Goal: Navigation & Orientation: Find specific page/section

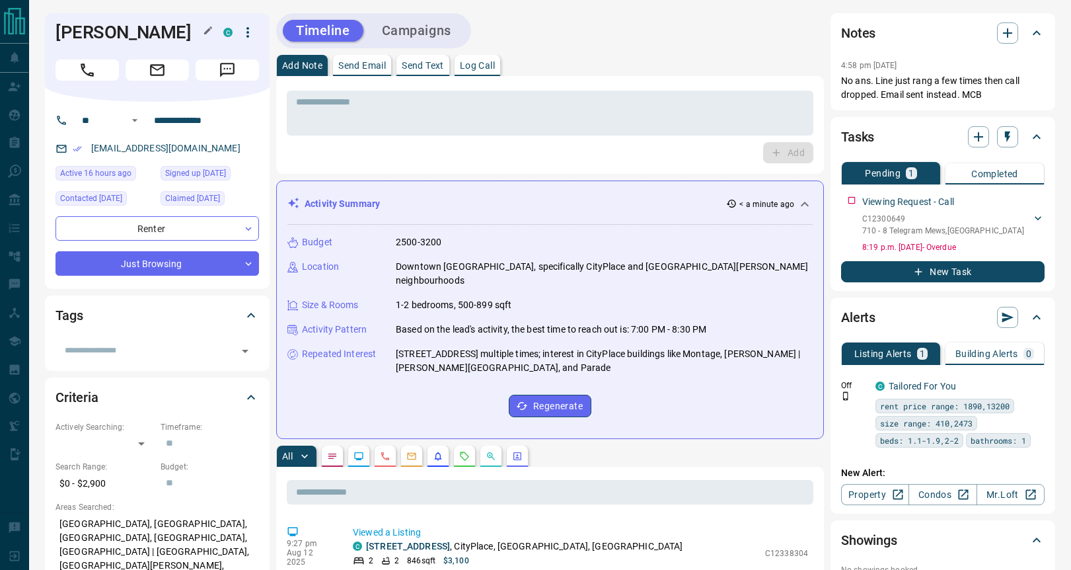
click at [116, 30] on h1 "[PERSON_NAME]" at bounding box center [130, 32] width 148 height 21
type textarea "******"
click at [116, 30] on h1 "[PERSON_NAME]" at bounding box center [130, 32] width 148 height 21
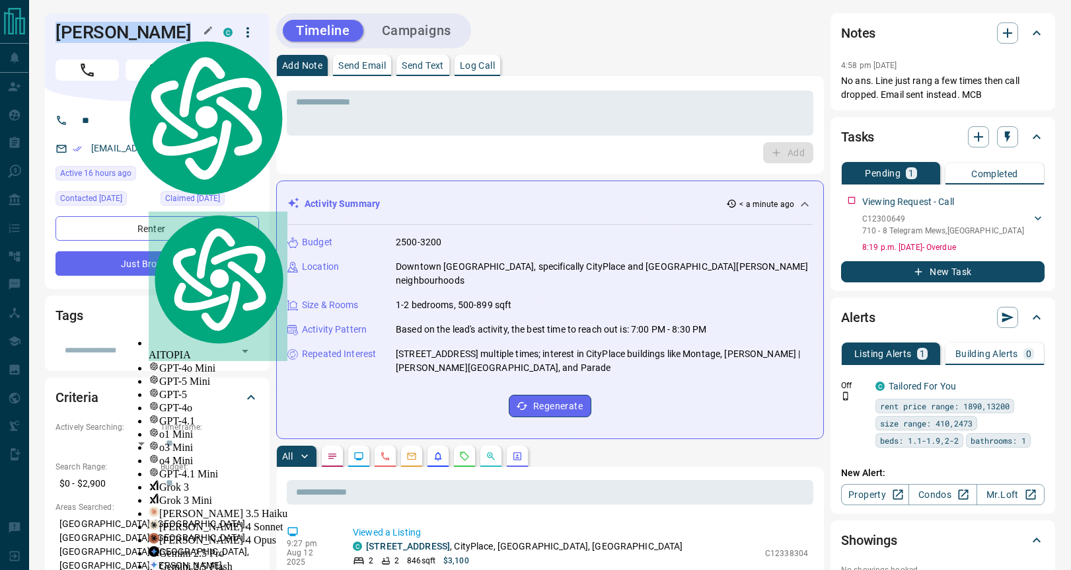
copy div "[PERSON_NAME] C"
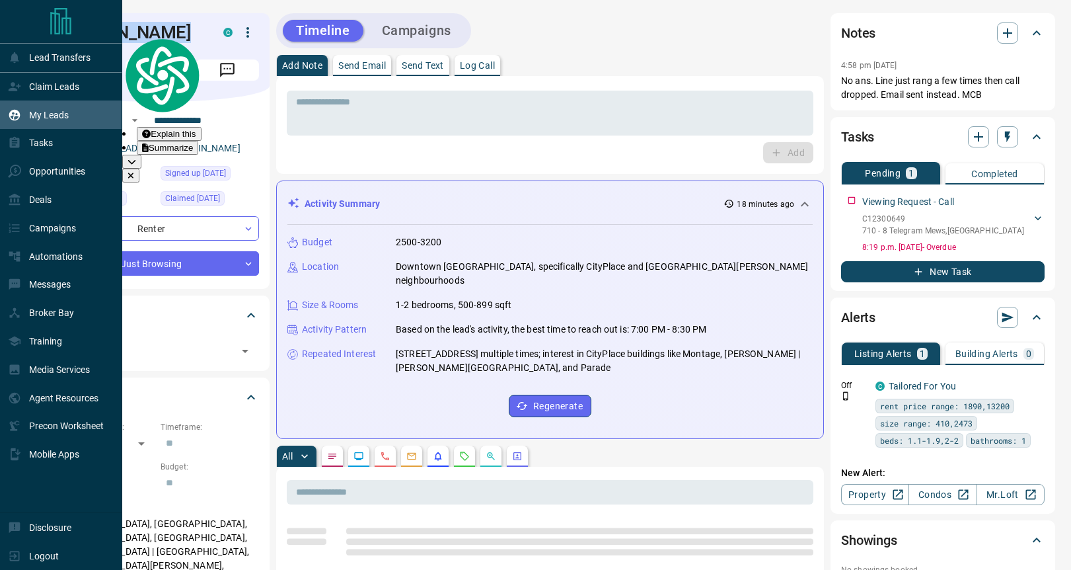
click at [43, 120] on p "My Leads" at bounding box center [49, 115] width 40 height 11
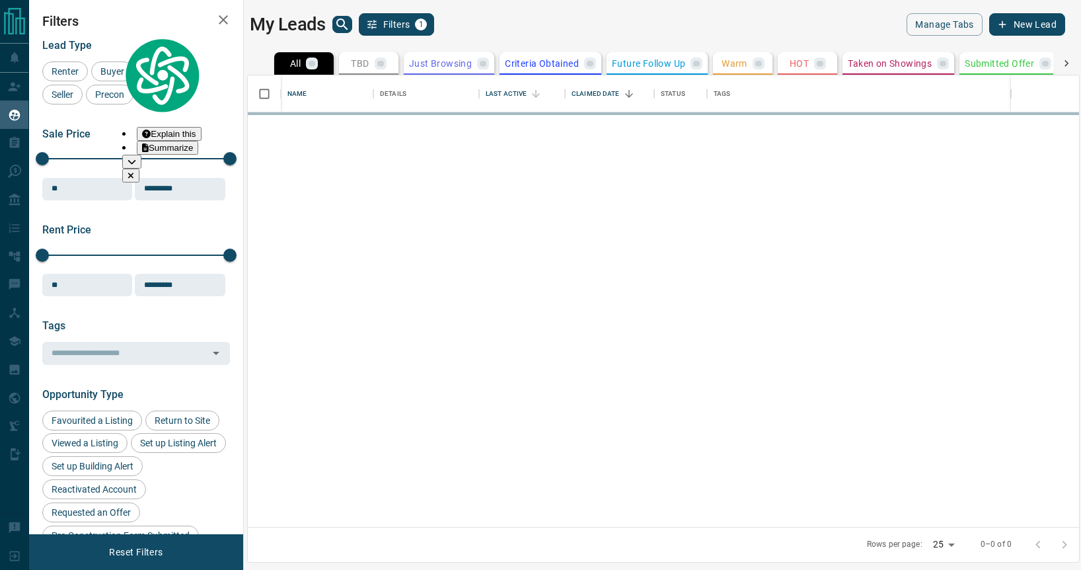
scroll to position [441, 821]
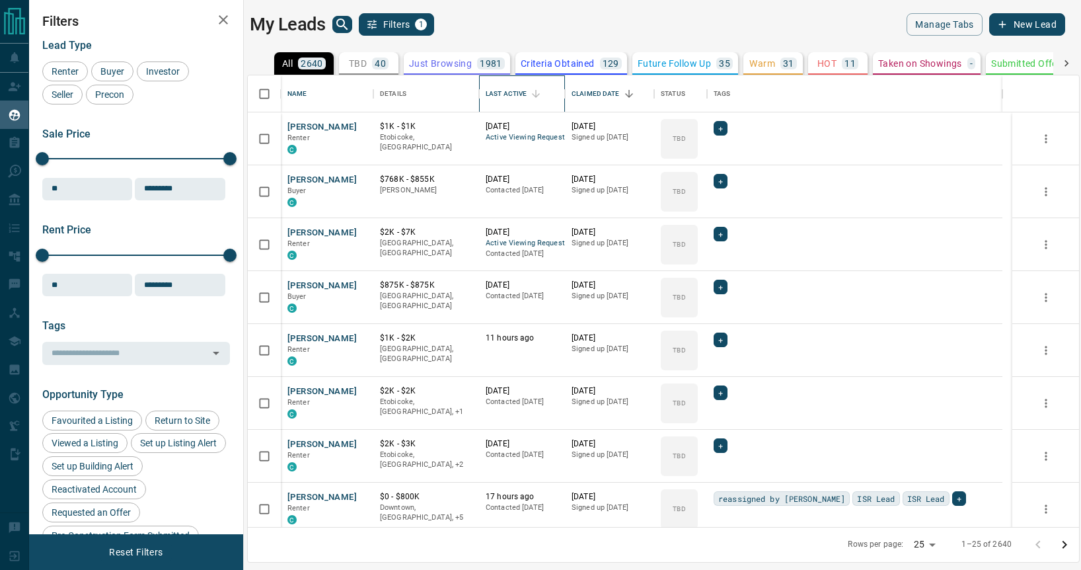
click at [510, 90] on div "Last Active" at bounding box center [506, 93] width 41 height 37
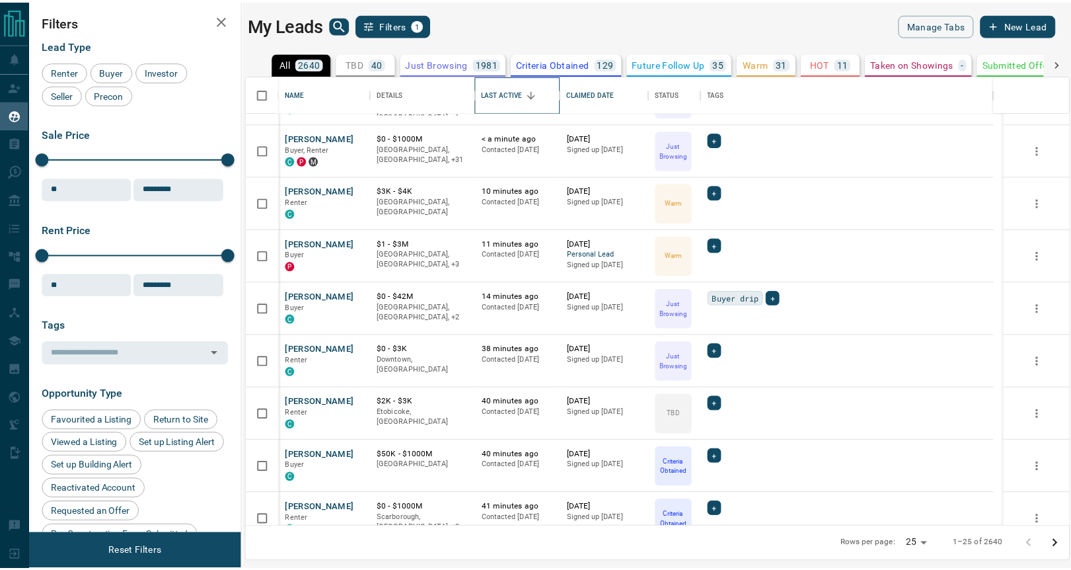
scroll to position [0, 0]
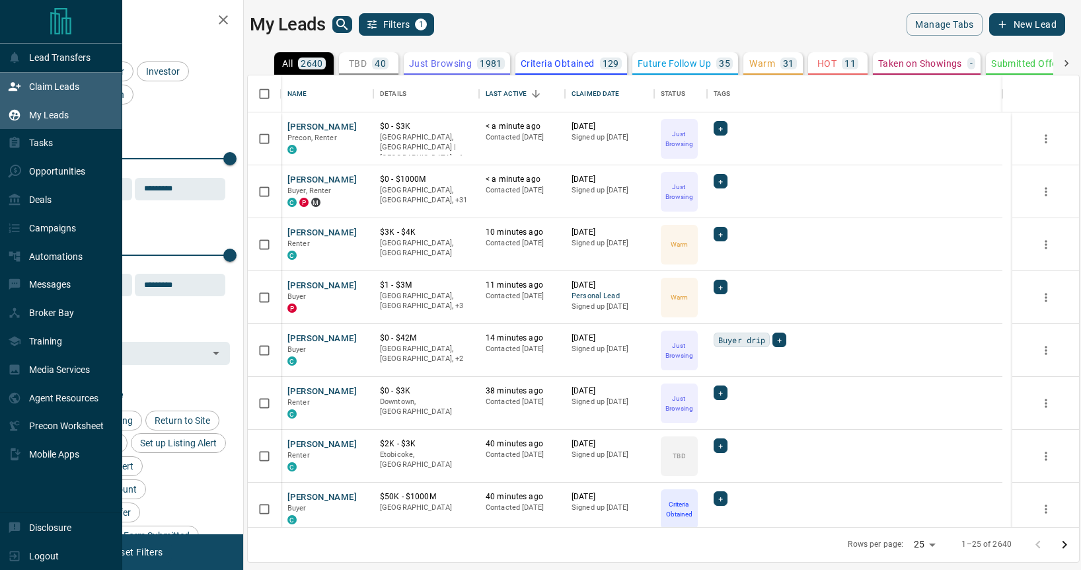
click at [73, 98] on div "Claim Leads" at bounding box center [43, 87] width 71 height 22
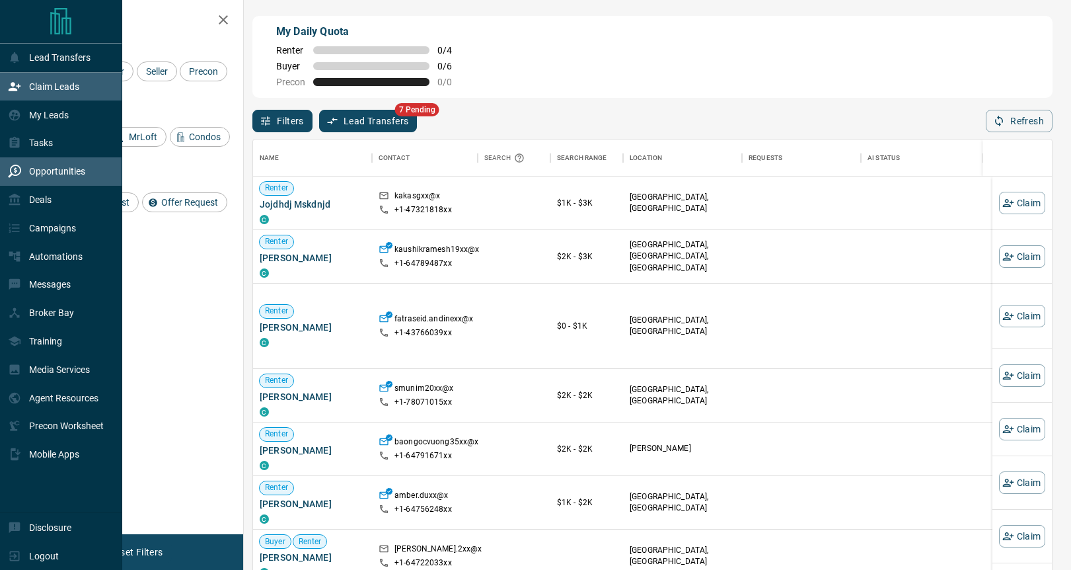
click at [48, 176] on p "Opportunities" at bounding box center [57, 171] width 56 height 11
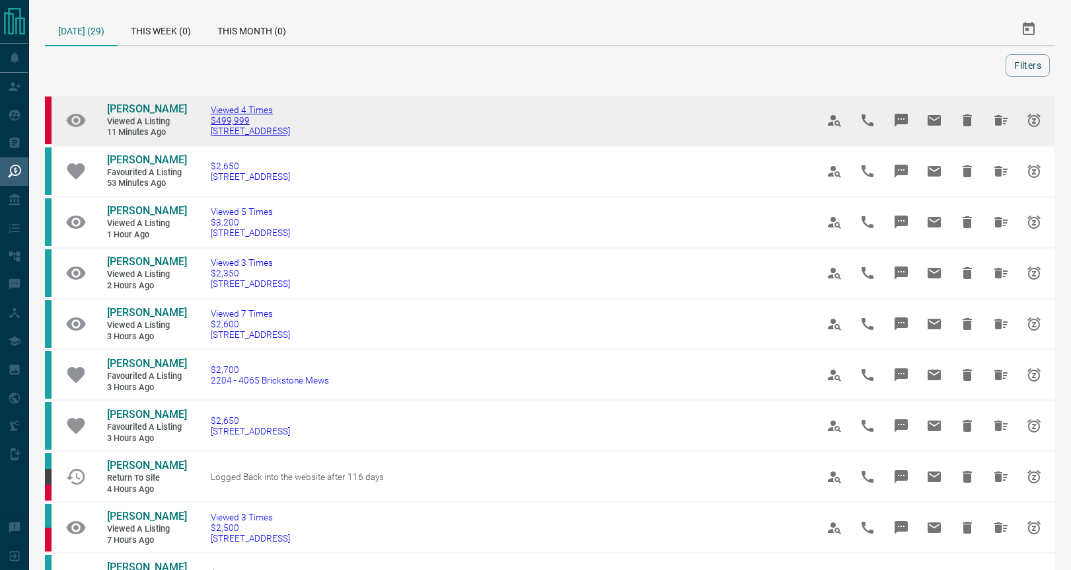
click at [229, 118] on span "$499,999" at bounding box center [250, 120] width 79 height 11
